Goal: Task Accomplishment & Management: Use online tool/utility

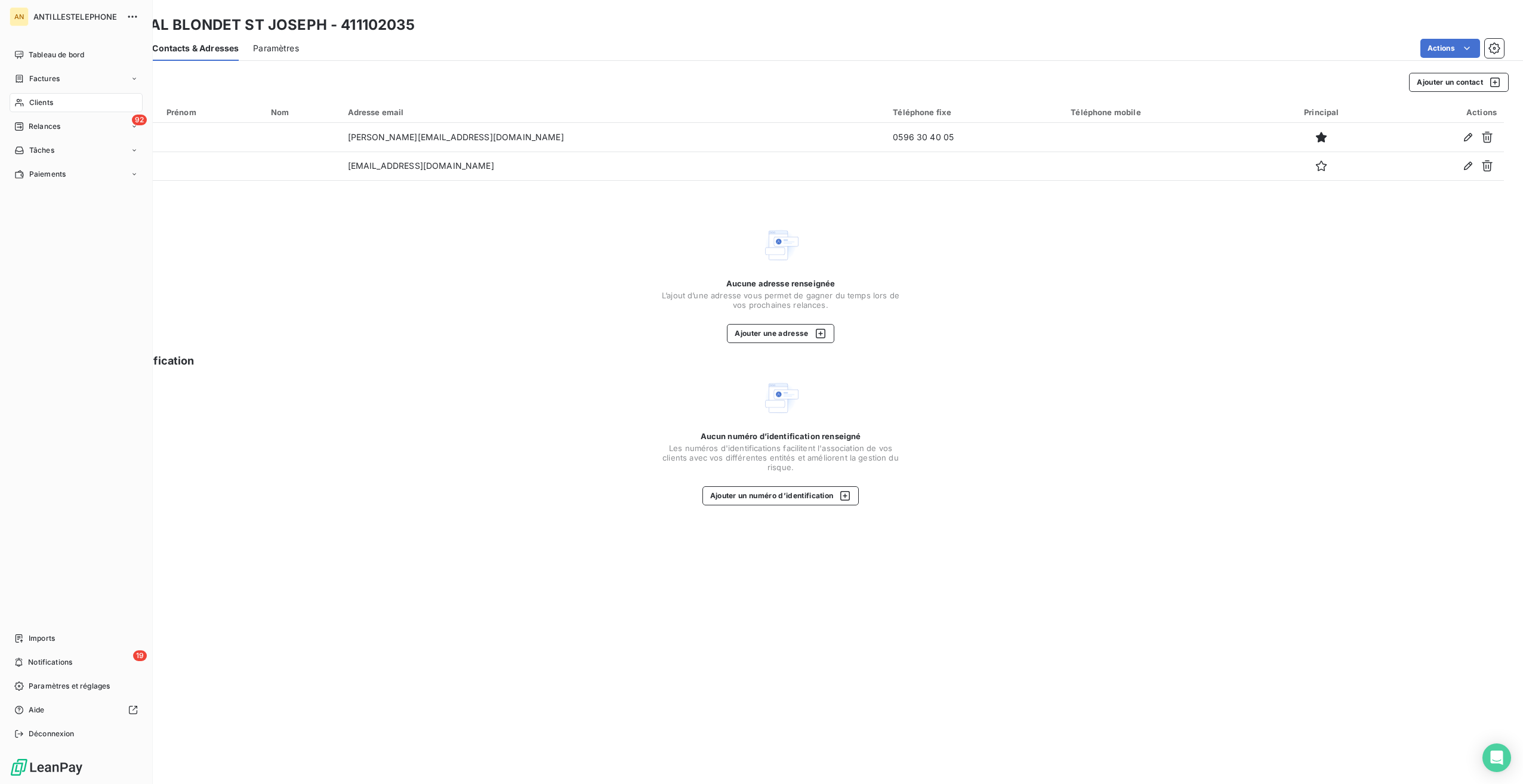
click at [48, 130] on span "Relances" at bounding box center [44, 127] width 31 height 10
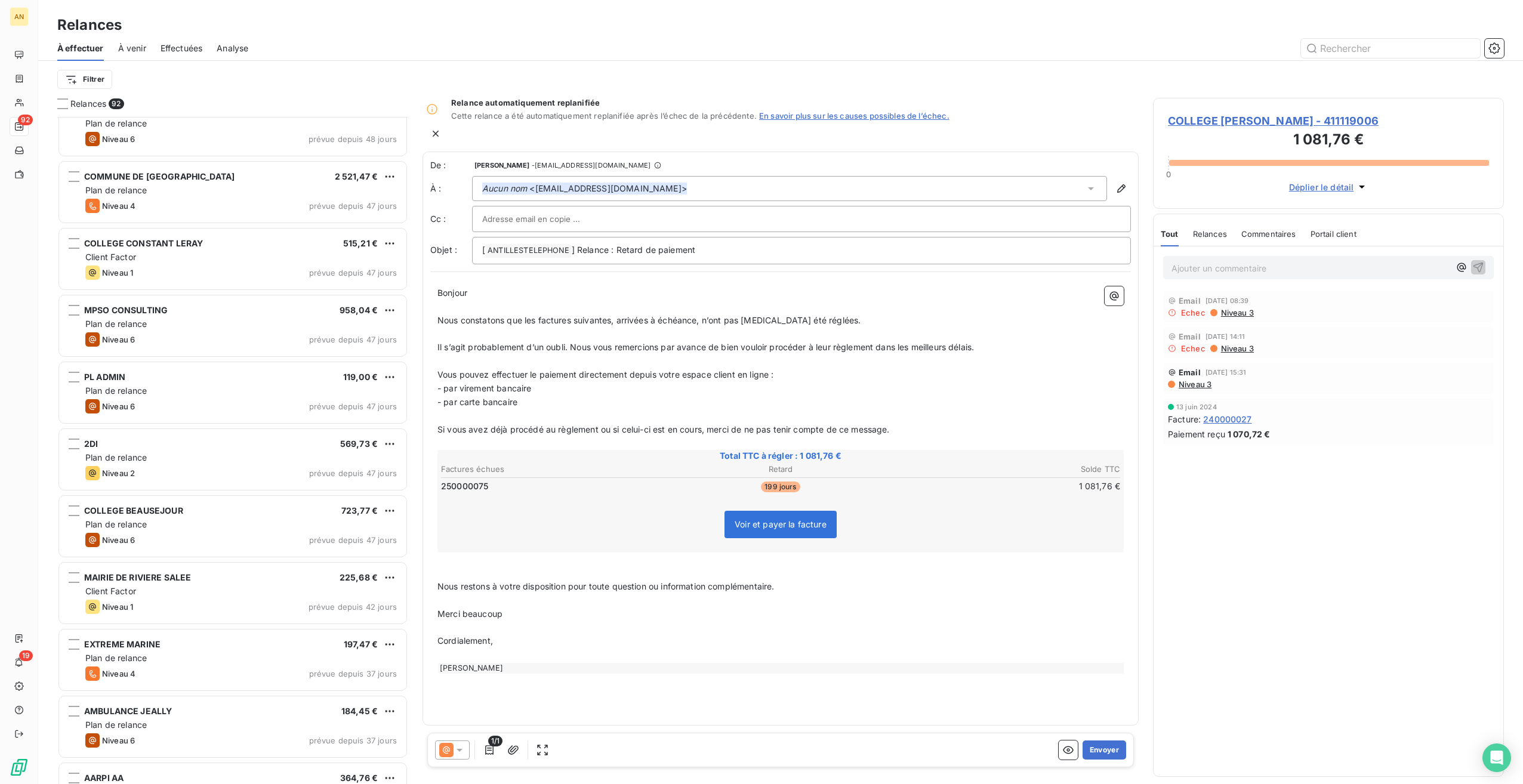
scroll to position [1428, 0]
click at [242, 451] on div "Plan de relance" at bounding box center [241, 457] width 312 height 12
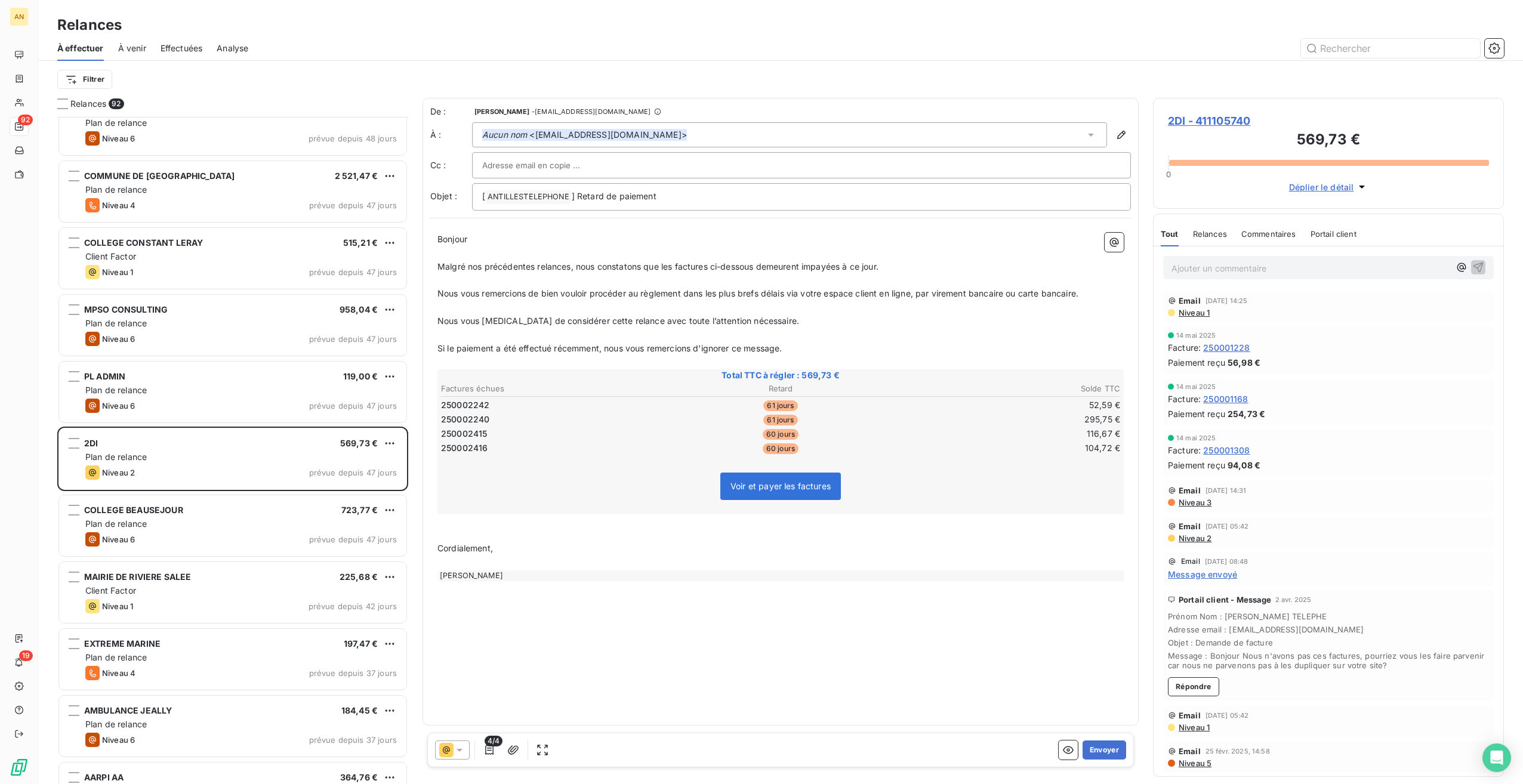
click at [1106, 744] on button "Envoyer" at bounding box center [1104, 750] width 43 height 19
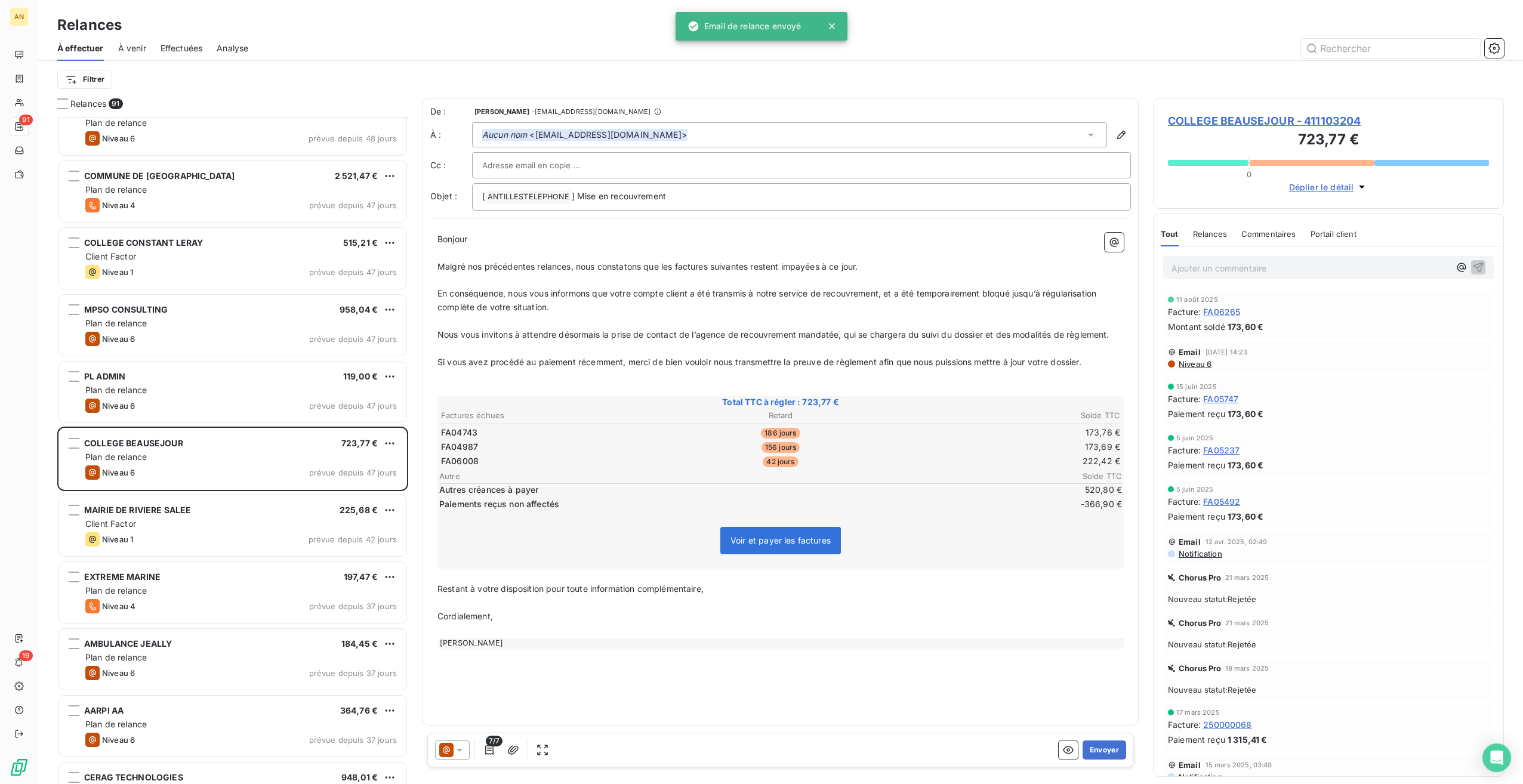
click at [216, 532] on div "Niveau 1 prévue depuis 42 jours" at bounding box center [241, 539] width 312 height 14
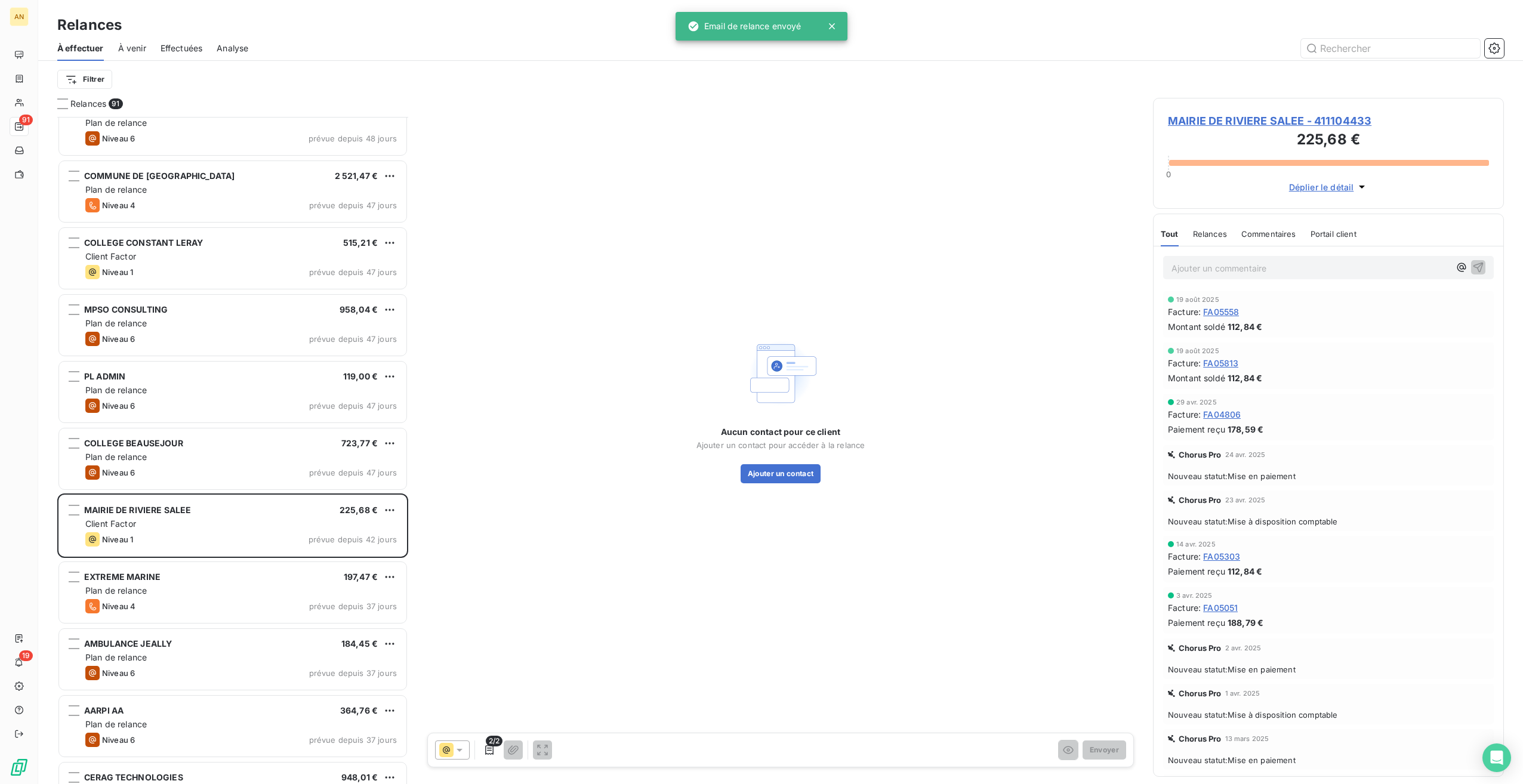
click at [202, 598] on div "EXTREME MARINE 197,47 € Plan de relance Niveau 4 prévue depuis 37 jours" at bounding box center [233, 592] width 348 height 61
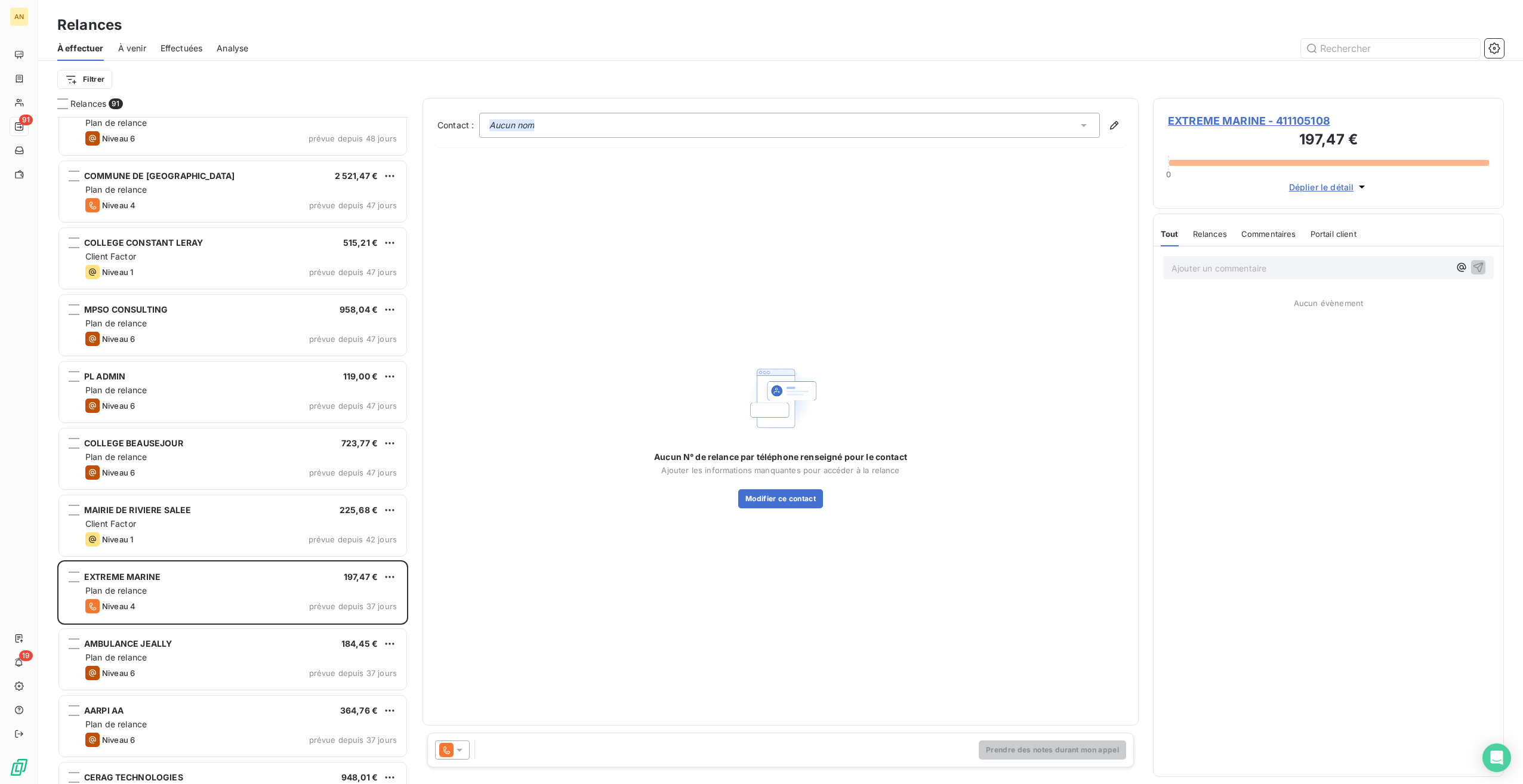
click at [184, 675] on div "Niveau 6 prévue depuis 37 jours" at bounding box center [241, 672] width 312 height 14
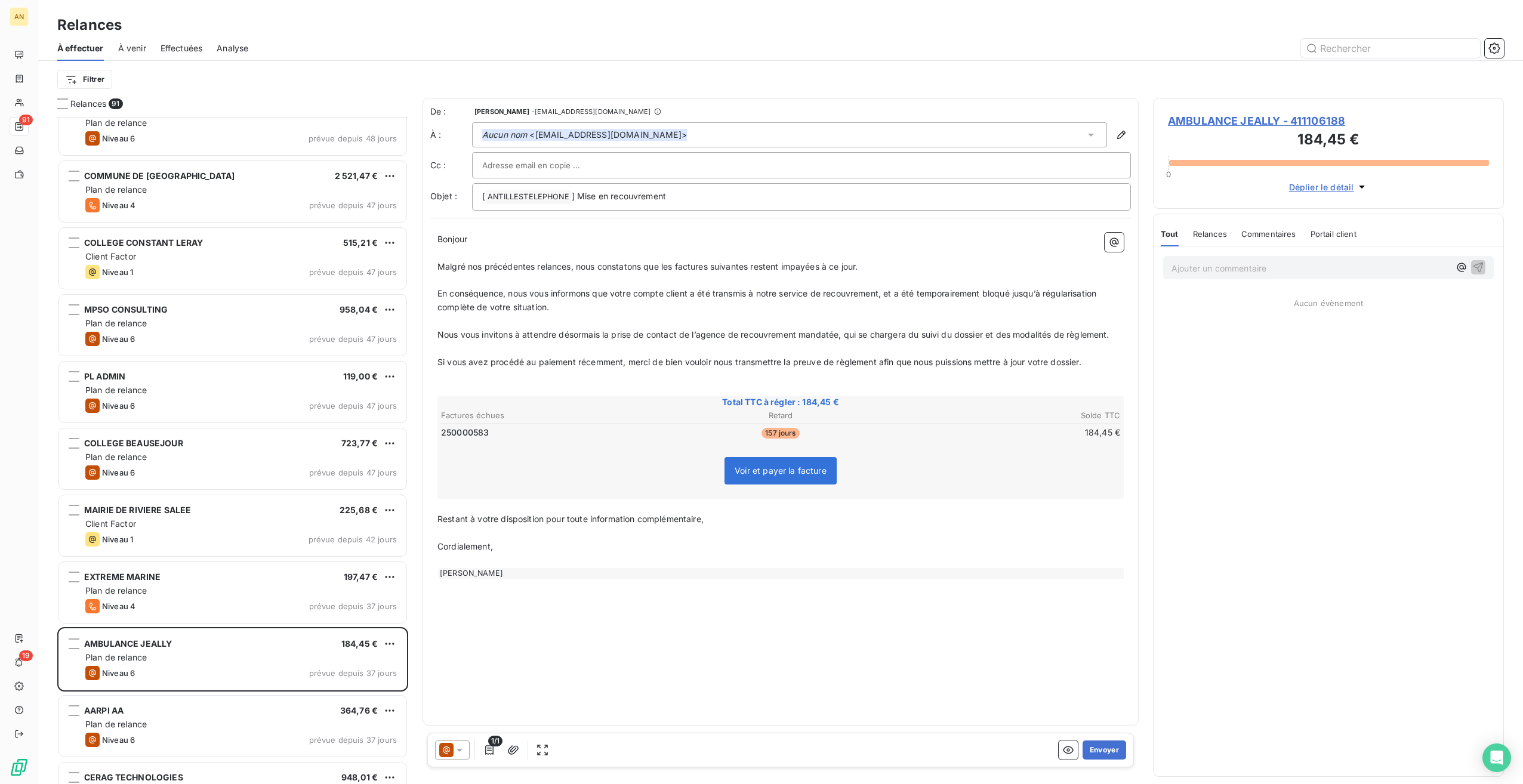
click at [181, 724] on div "Plan de relance" at bounding box center [241, 724] width 312 height 12
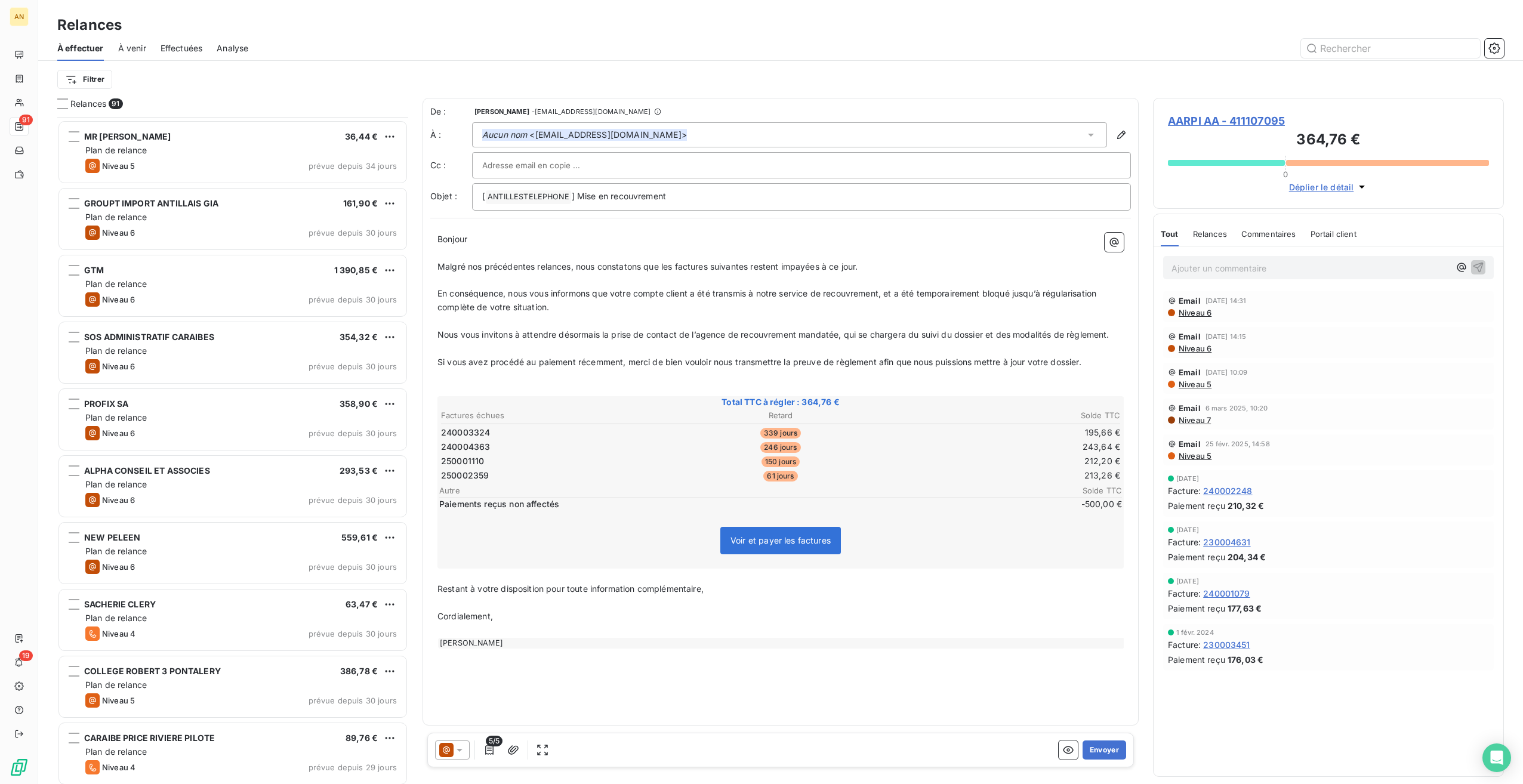
scroll to position [2203, 0]
click at [242, 598] on div "SACHERIE CLERY 63,47 €" at bounding box center [241, 604] width 312 height 10
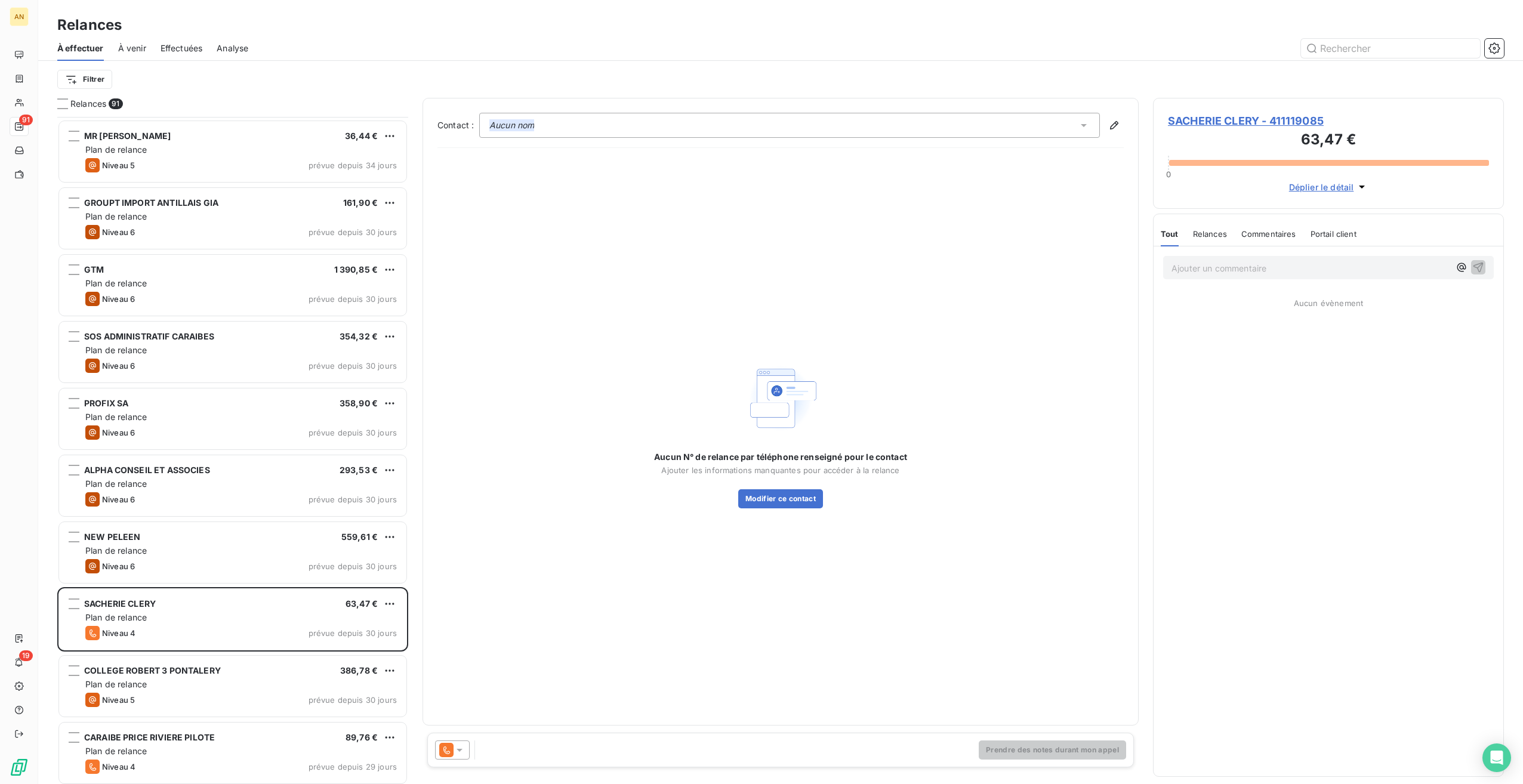
click at [217, 693] on div "Niveau 5 prévue depuis 30 jours" at bounding box center [241, 699] width 312 height 14
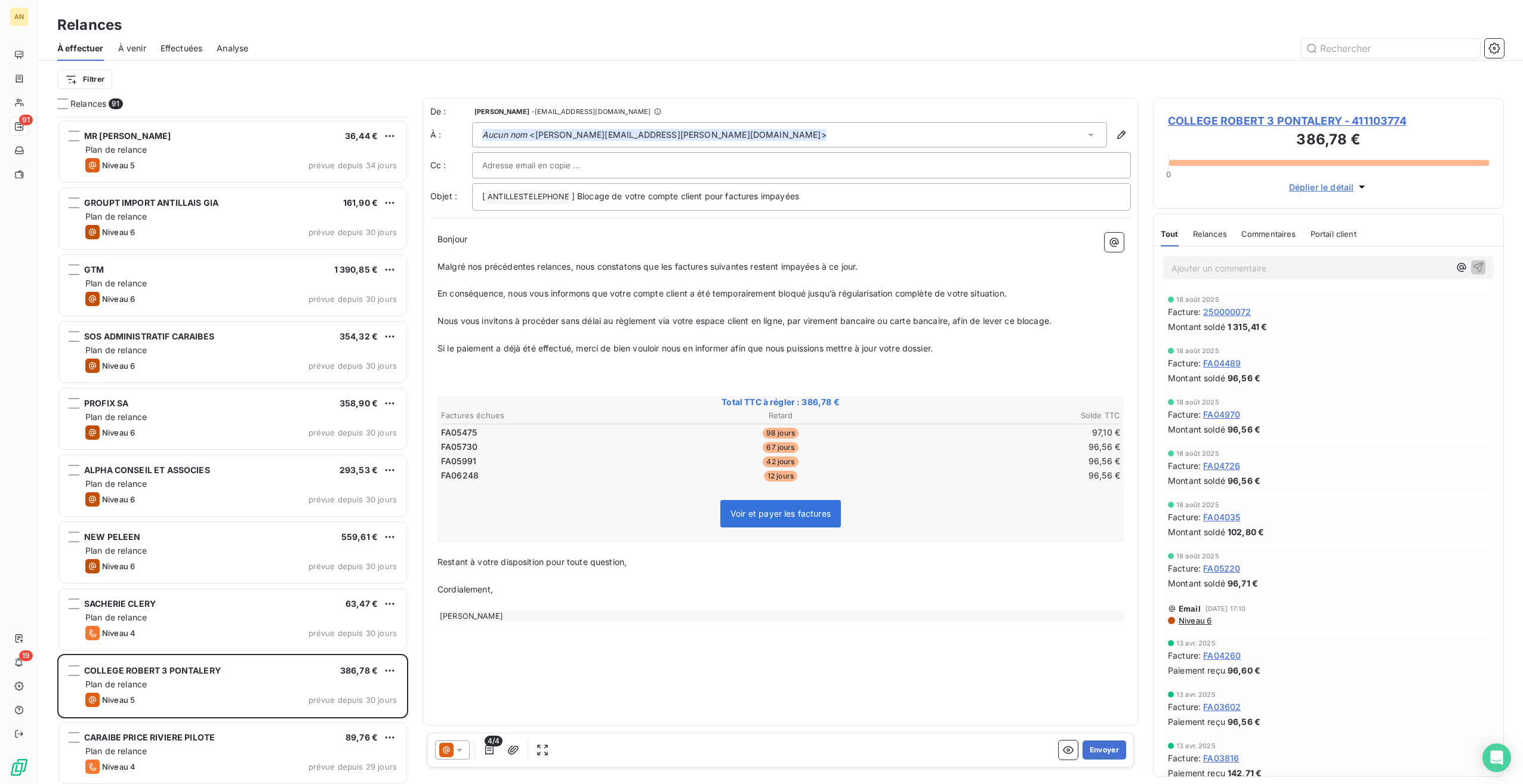
click at [216, 750] on div "Plan de relance" at bounding box center [241, 751] width 312 height 12
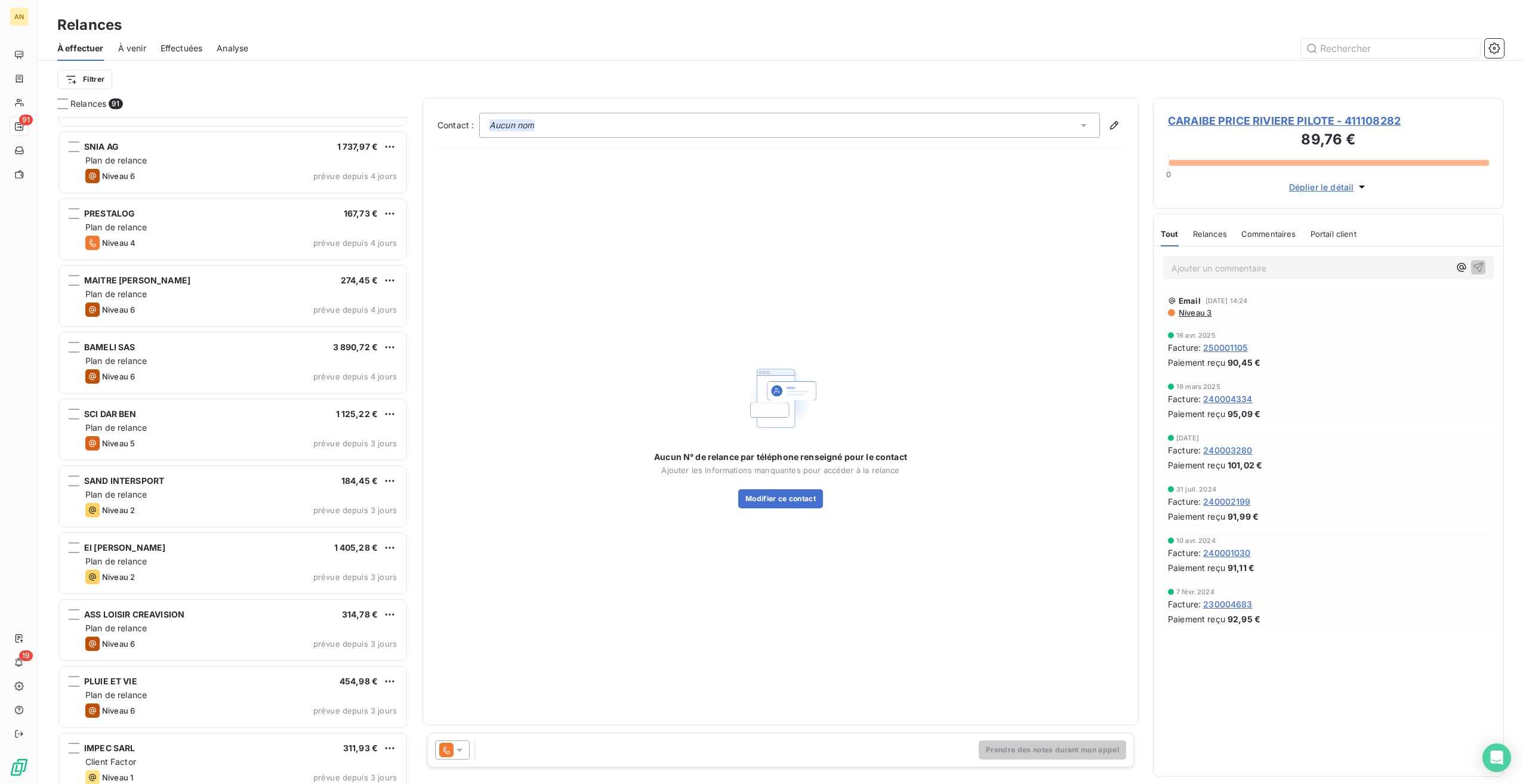
scroll to position [4330, 0]
click at [225, 483] on div "SAND INTERSPORT 184,45 €" at bounding box center [241, 480] width 312 height 10
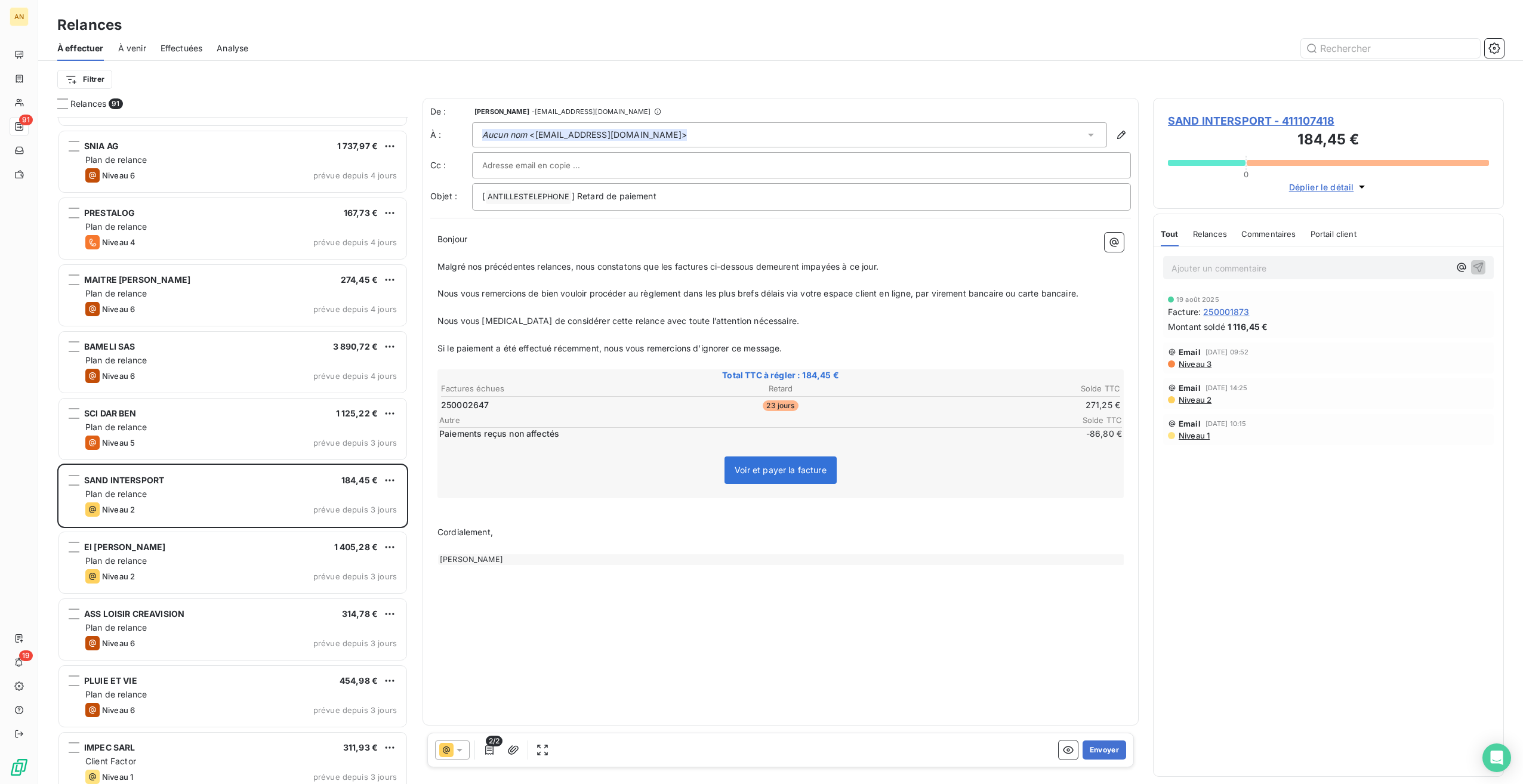
click at [1106, 748] on button "Envoyer" at bounding box center [1104, 750] width 43 height 19
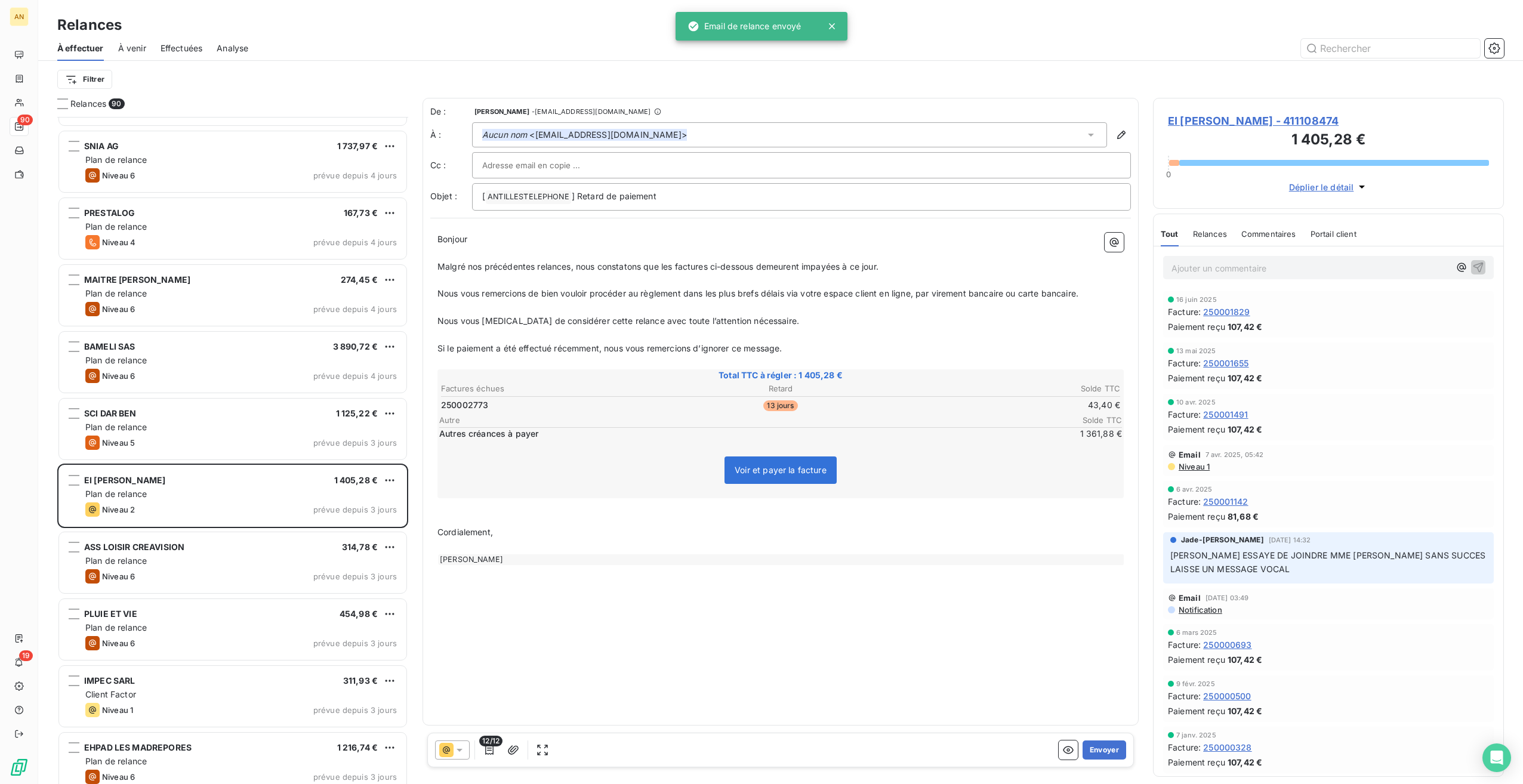
click at [263, 558] on div "Plan de relance" at bounding box center [241, 561] width 312 height 12
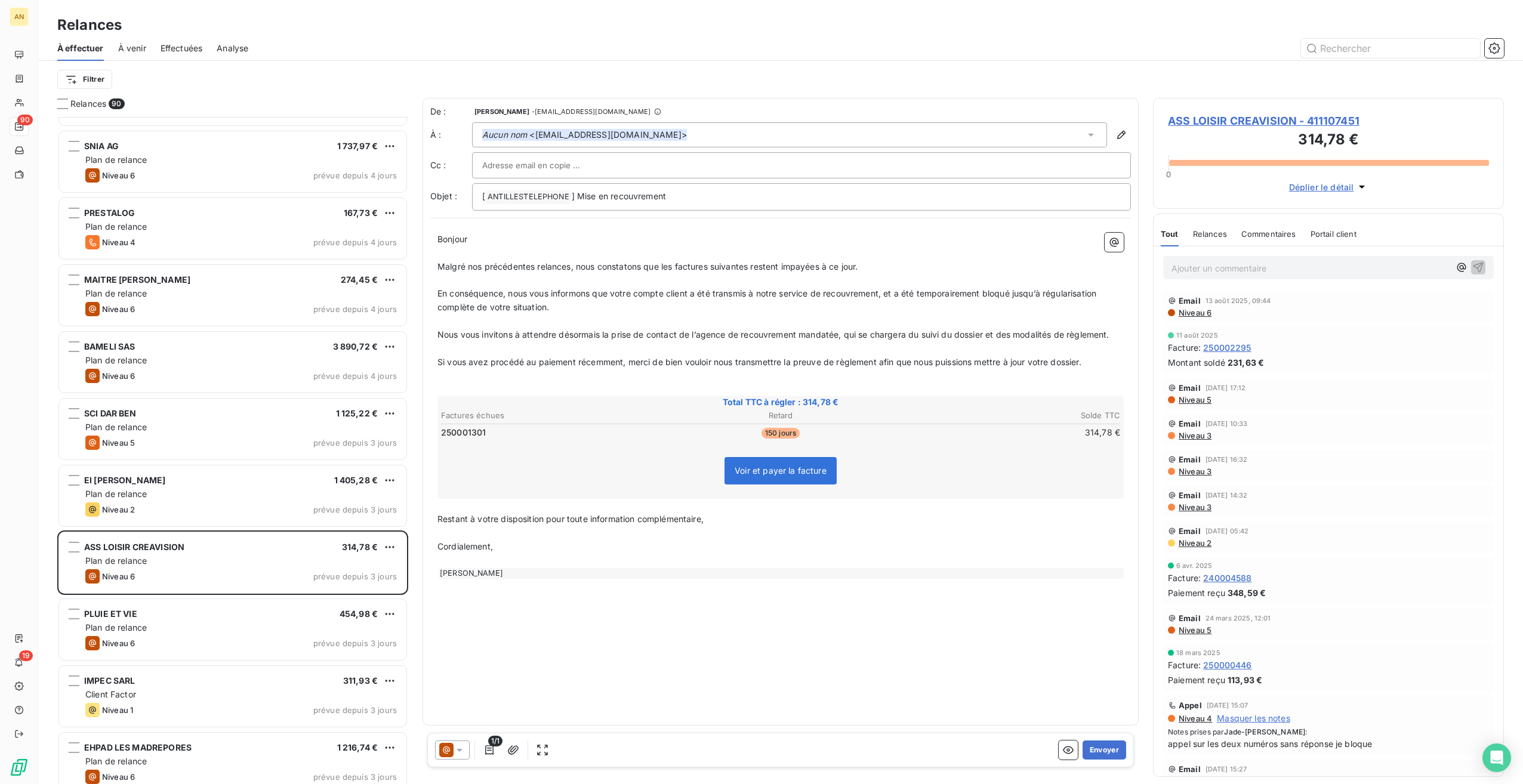
click at [233, 676] on div "IMPEC SARL 311,93 €" at bounding box center [241, 681] width 312 height 10
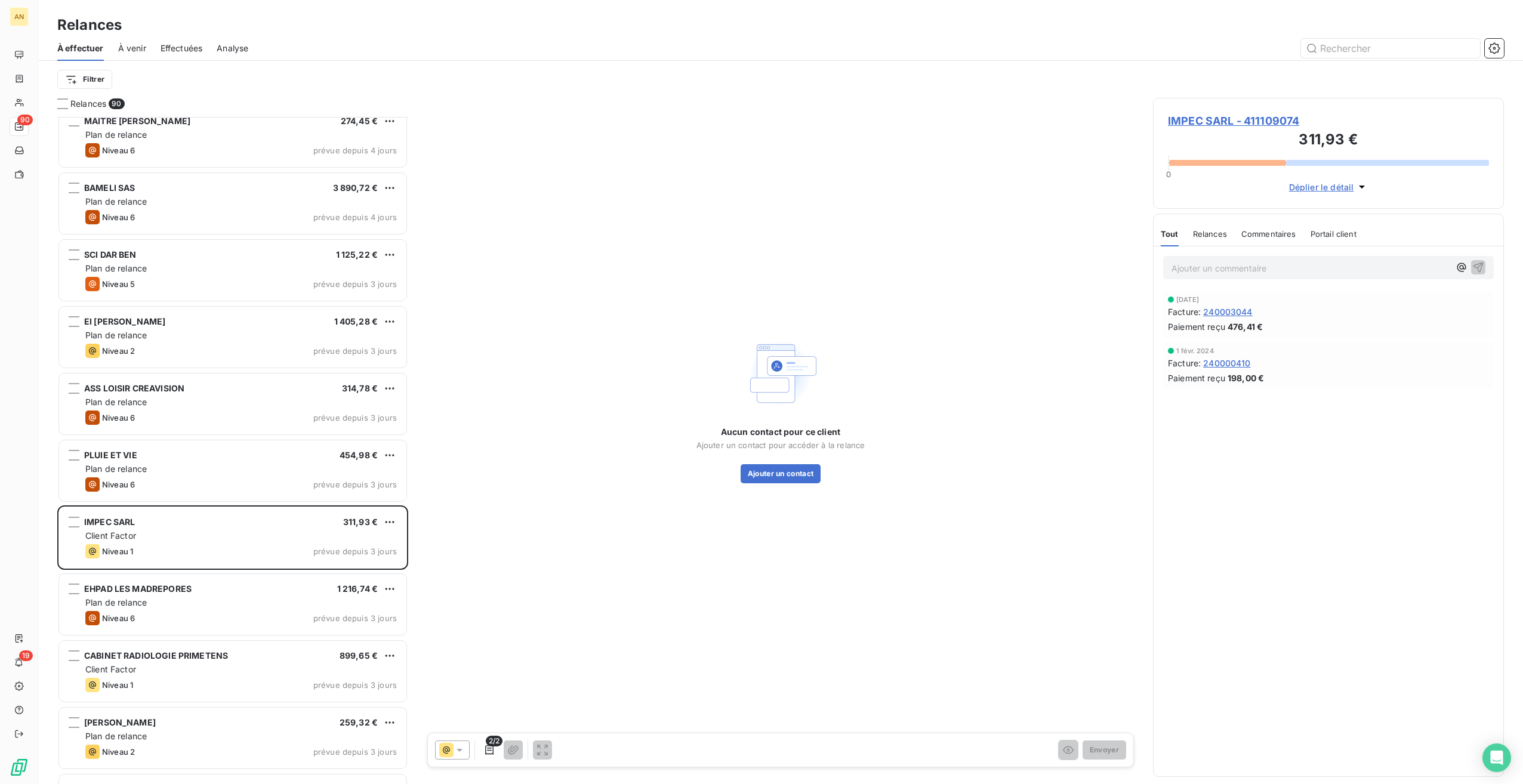
scroll to position [4539, 0]
